Goal: Information Seeking & Learning: Learn about a topic

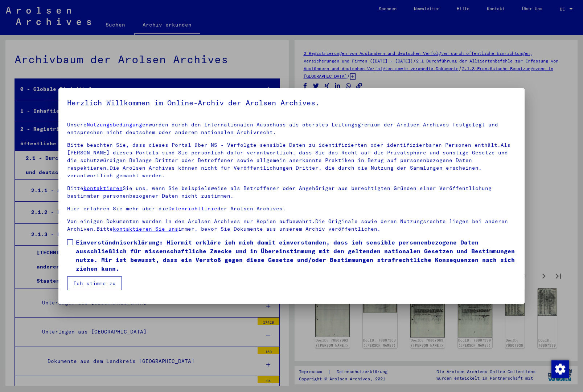
scroll to position [977, 0]
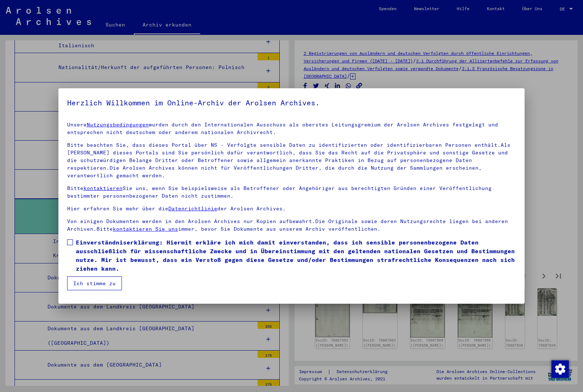
click at [69, 245] on span at bounding box center [70, 242] width 6 height 6
click at [91, 290] on button "Ich stimme zu" at bounding box center [94, 283] width 55 height 14
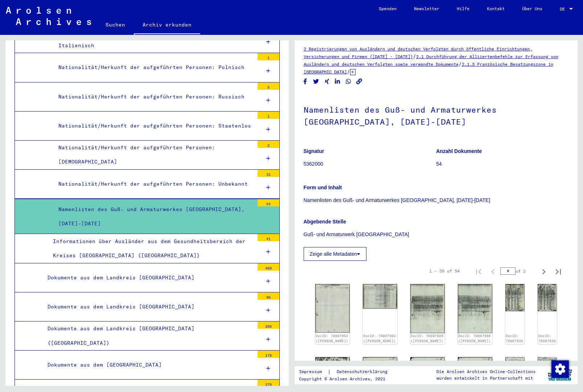
scroll to position [75, 0]
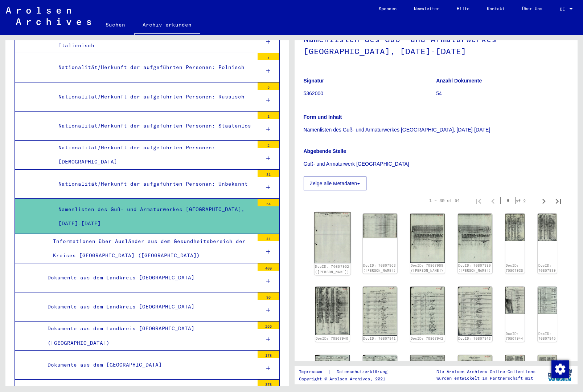
click at [328, 238] on img at bounding box center [332, 237] width 36 height 51
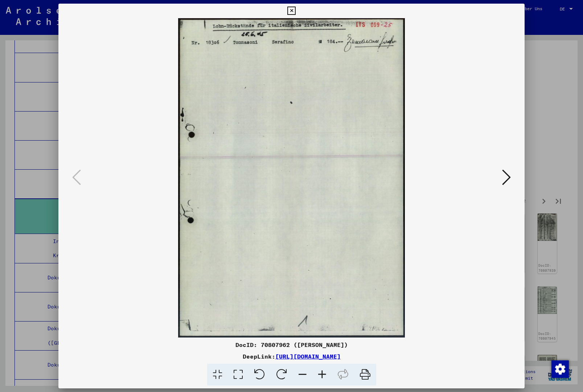
click at [504, 179] on icon at bounding box center [506, 176] width 9 height 17
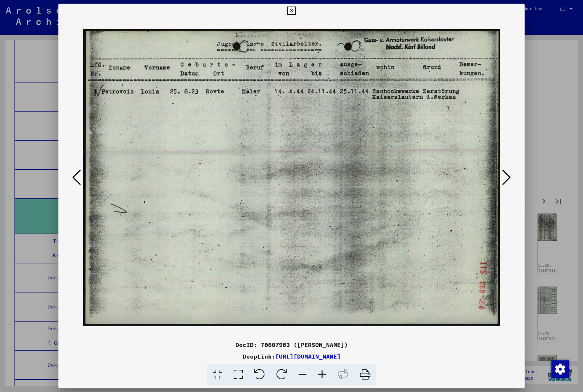
click at [504, 179] on icon at bounding box center [506, 176] width 9 height 17
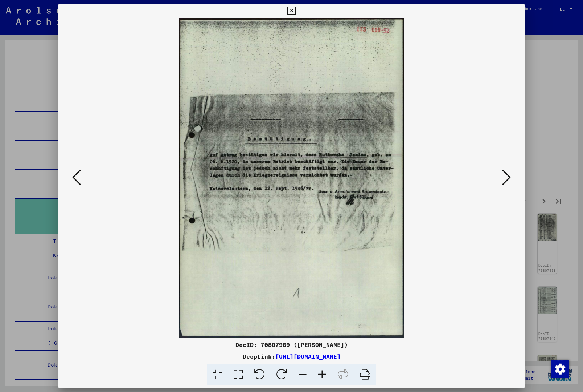
click at [504, 179] on icon at bounding box center [506, 176] width 9 height 17
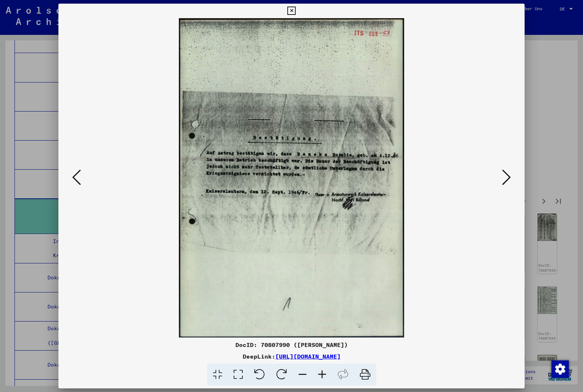
click at [504, 179] on icon at bounding box center [506, 176] width 9 height 17
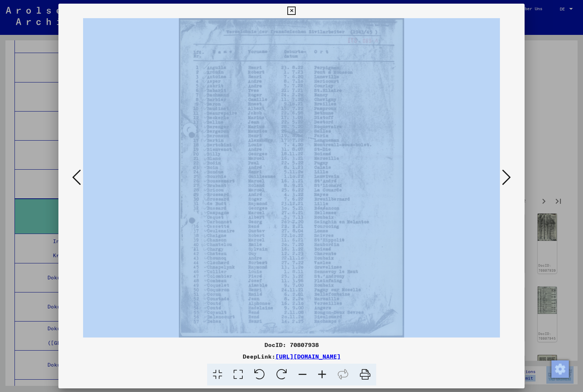
click at [504, 179] on icon at bounding box center [506, 176] width 9 height 17
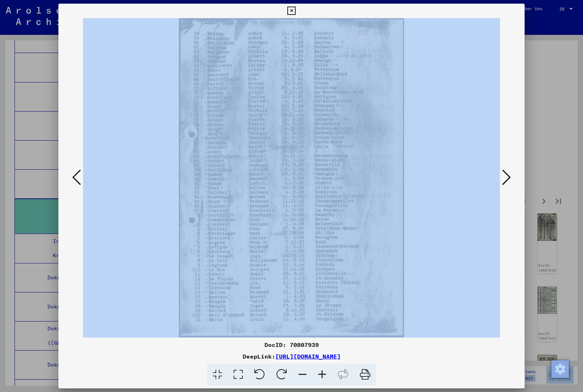
click at [504, 179] on icon at bounding box center [506, 176] width 9 height 17
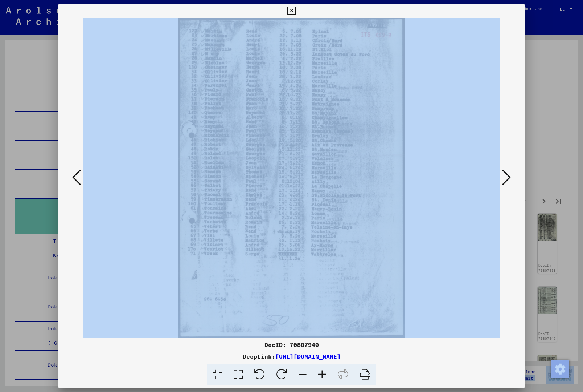
click at [504, 179] on icon at bounding box center [506, 176] width 9 height 17
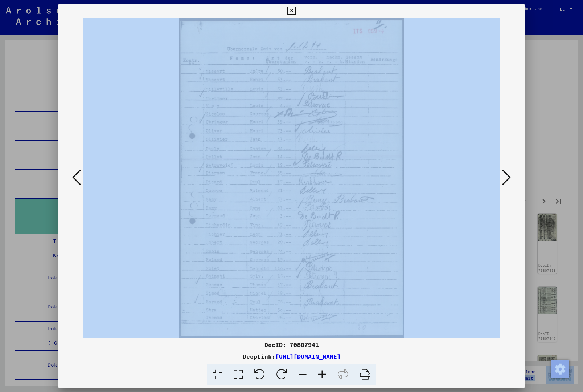
click at [504, 179] on icon at bounding box center [506, 176] width 9 height 17
click at [504, 180] on icon at bounding box center [506, 176] width 9 height 17
